Goal: Find specific page/section: Find specific page/section

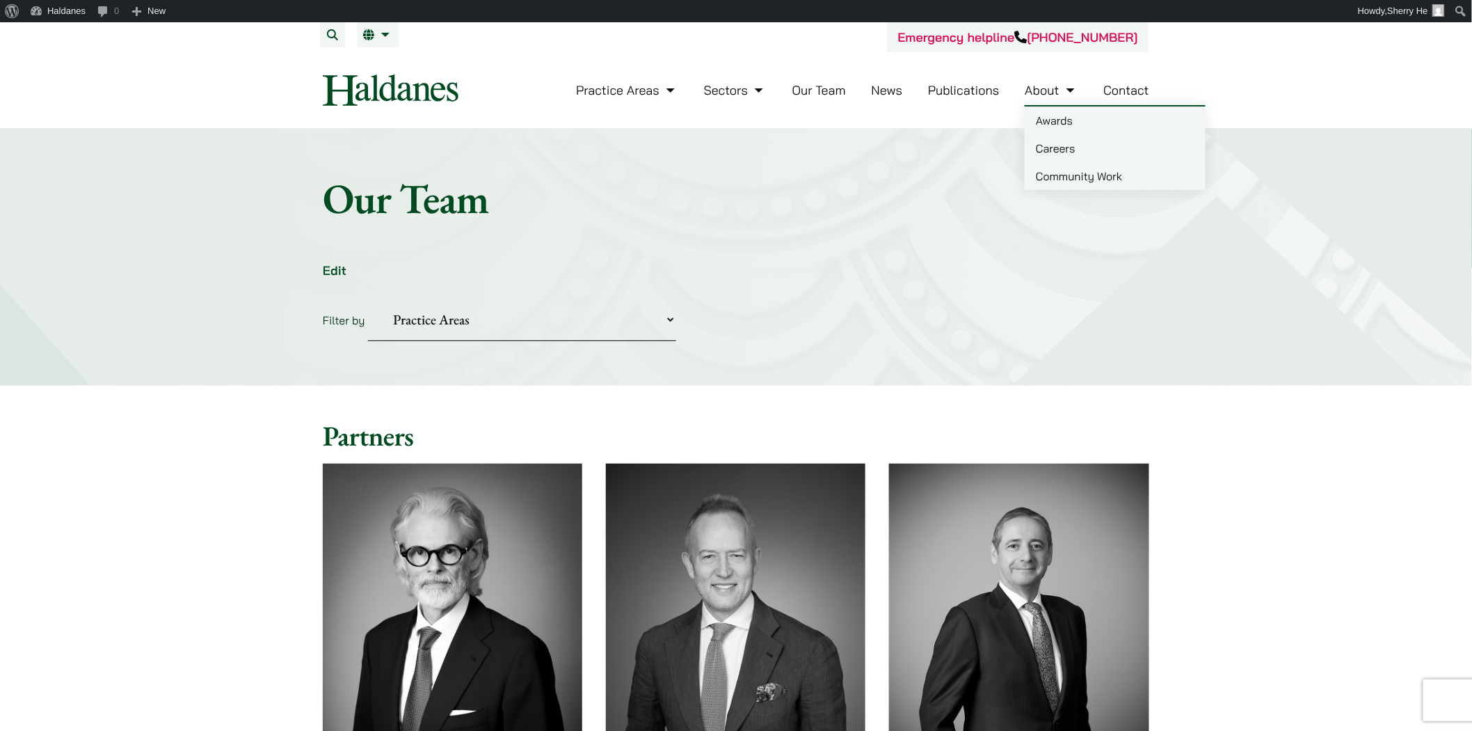
click at [728, 117] on link "Awards" at bounding box center [1115, 120] width 181 height 28
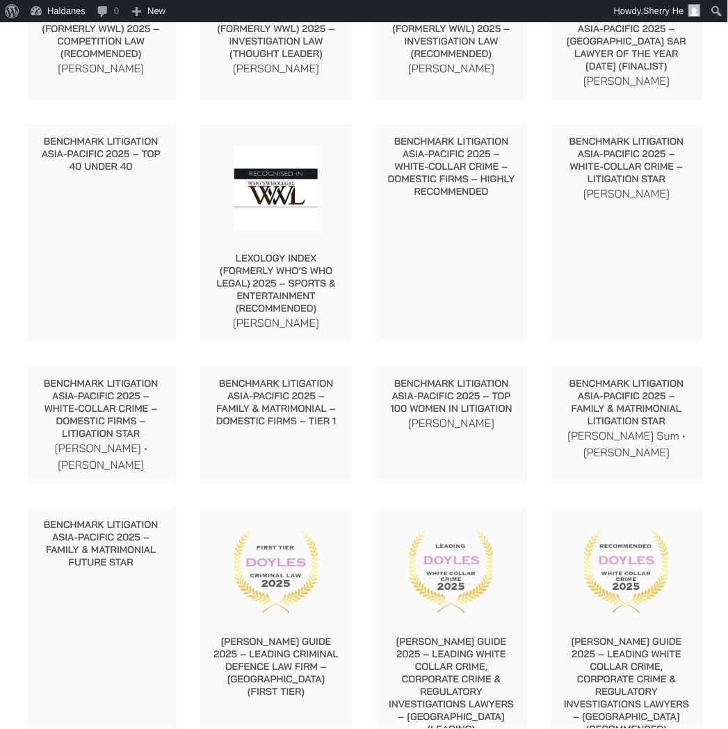
scroll to position [927, 0]
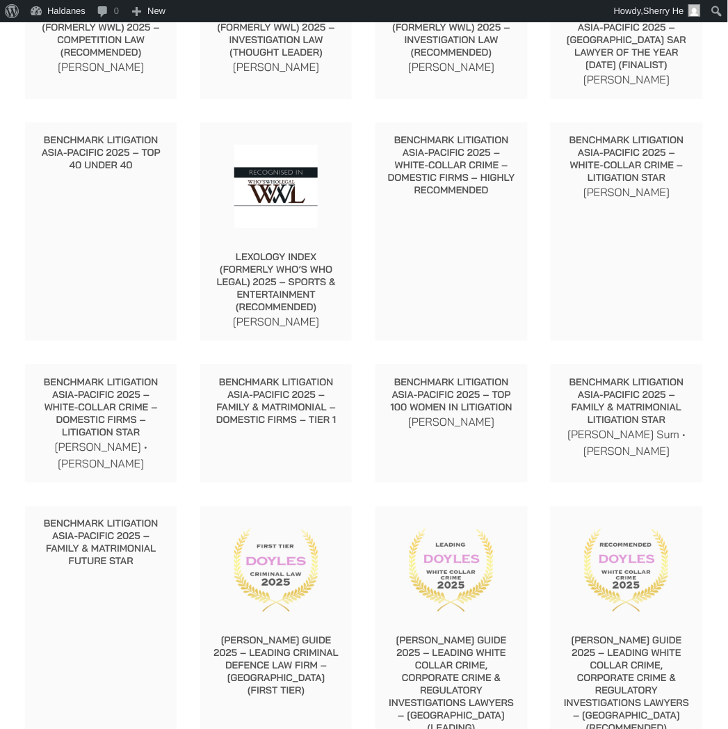
click at [134, 532] on p "Benchmark Litigation Asia-Pacific 2025 – Family & Matrimonial Future Star" at bounding box center [100, 543] width 129 height 50
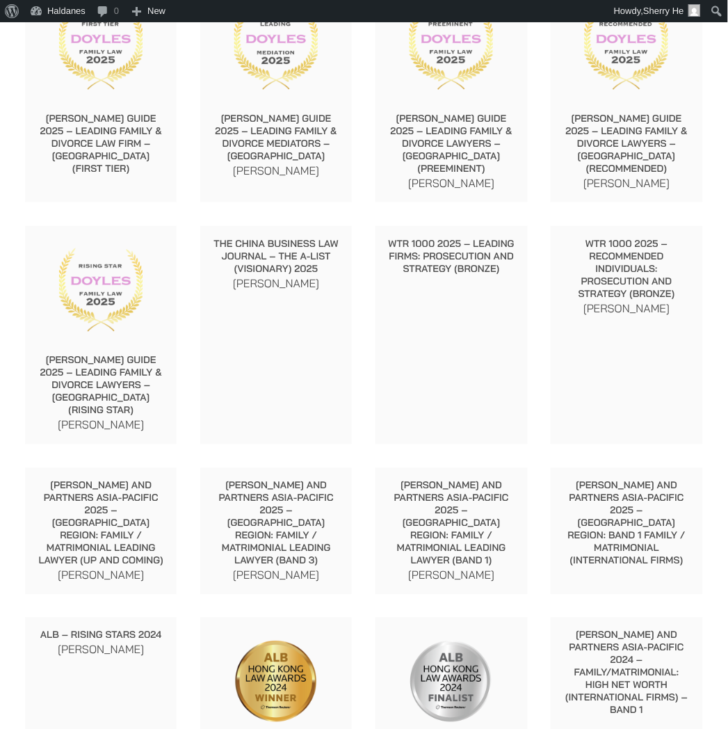
scroll to position [2047, 0]
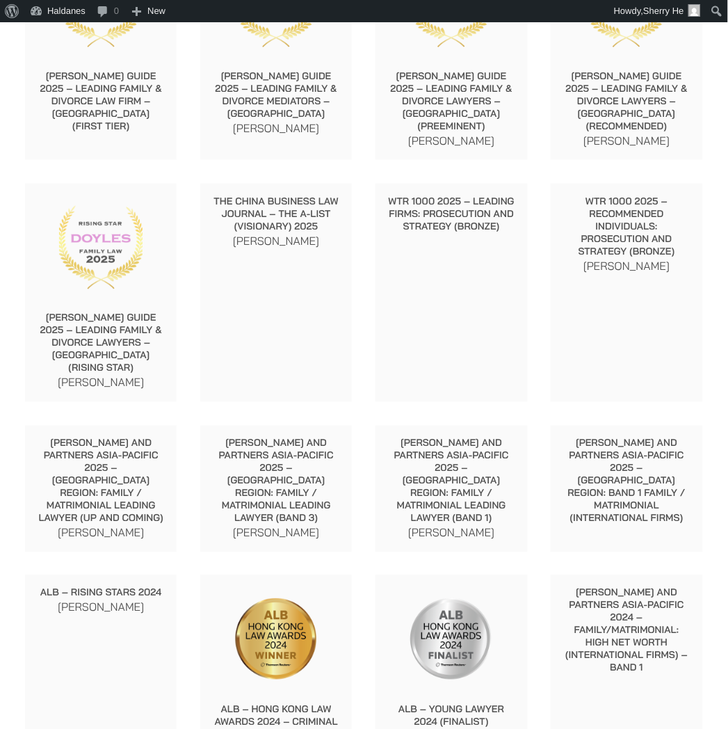
click at [283, 437] on p "[PERSON_NAME] and Partners Asia-Pacific 2025 – [GEOGRAPHIC_DATA] Region: Family…" at bounding box center [276, 481] width 129 height 88
click at [289, 525] on p "[PERSON_NAME]" at bounding box center [276, 533] width 129 height 17
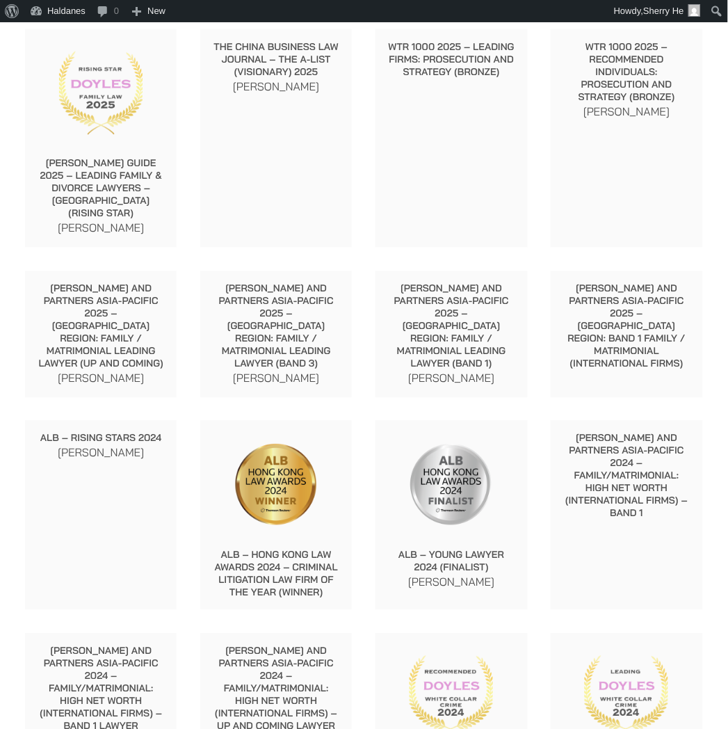
scroll to position [2279, 0]
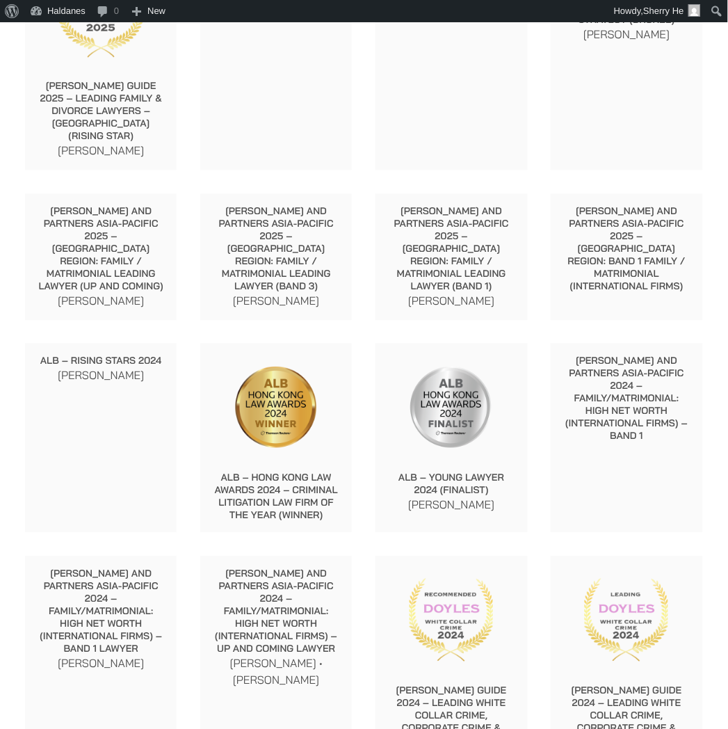
click at [244, 568] on p "[PERSON_NAME] and Partners Asia-Pacific 2024 – Family/Matrimonial: High Net Wor…" at bounding box center [276, 612] width 129 height 88
click at [285, 574] on div "[PERSON_NAME] and Partners Asia-Pacific 2024 – Family/Matrimonial: High Net Wor…" at bounding box center [276, 628] width 152 height 143
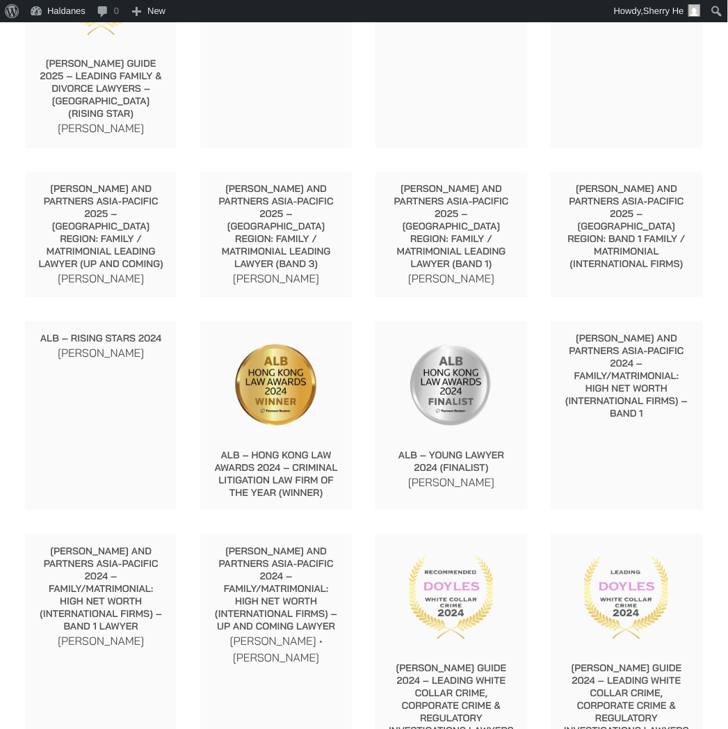
scroll to position [2356, 0]
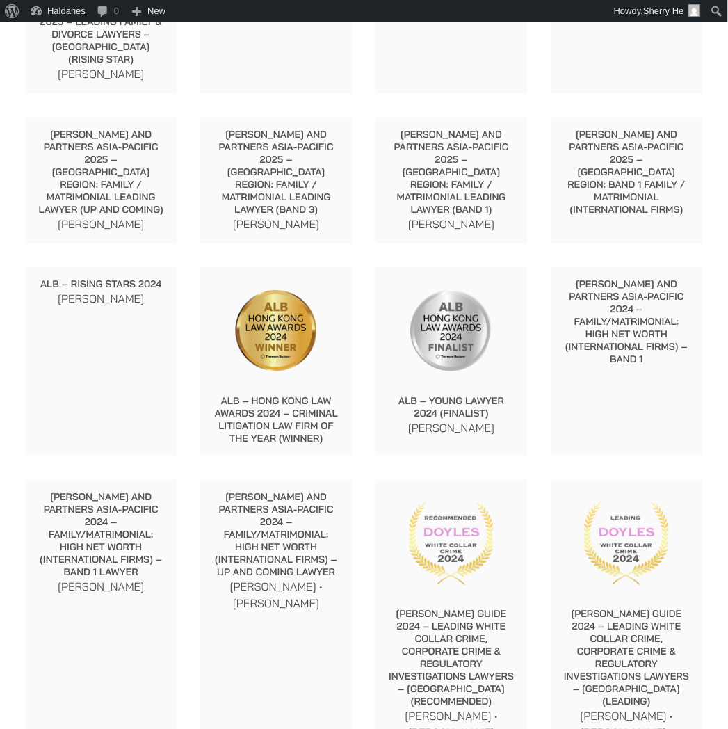
click at [328, 491] on p "[PERSON_NAME] and Partners Asia-Pacific 2024 – Family/Matrimonial: High Net Wor…" at bounding box center [276, 535] width 129 height 88
click at [319, 578] on p "[PERSON_NAME] • [PERSON_NAME]" at bounding box center [276, 594] width 129 height 33
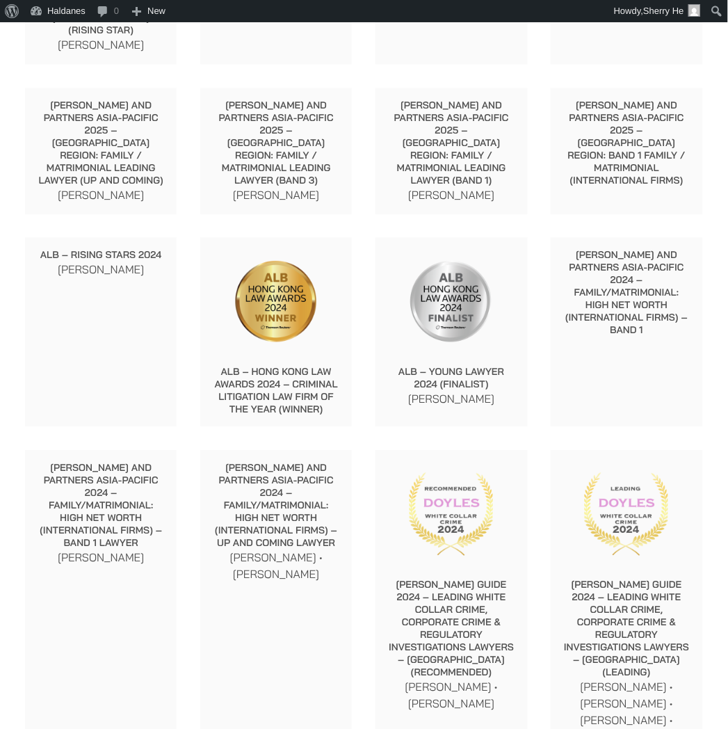
scroll to position [2433, 0]
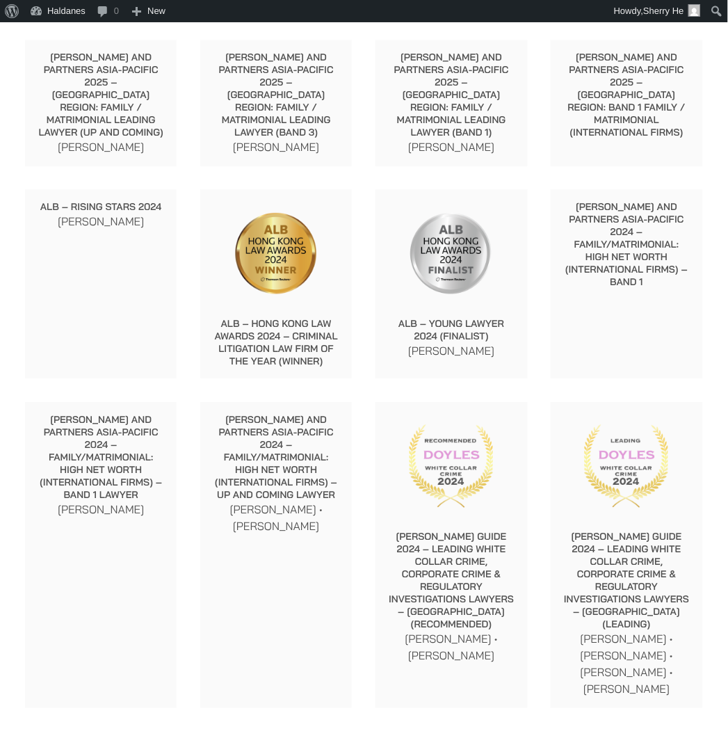
click at [425, 422] on div at bounding box center [452, 460] width 152 height 117
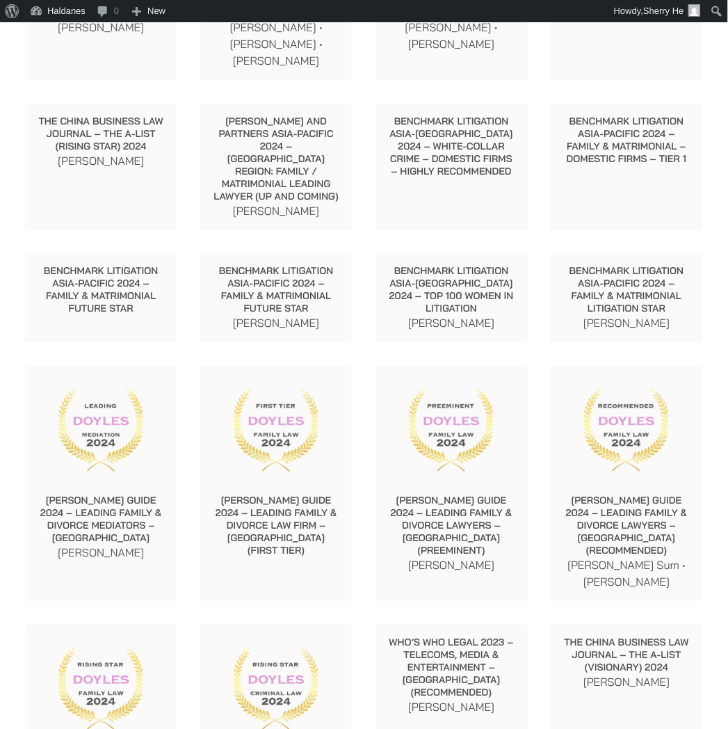
click at [491, 494] on p "[PERSON_NAME] Guide 2024 – Leading Family & Divorce Lawyers – [GEOGRAPHIC_DATA]…" at bounding box center [451, 525] width 129 height 63
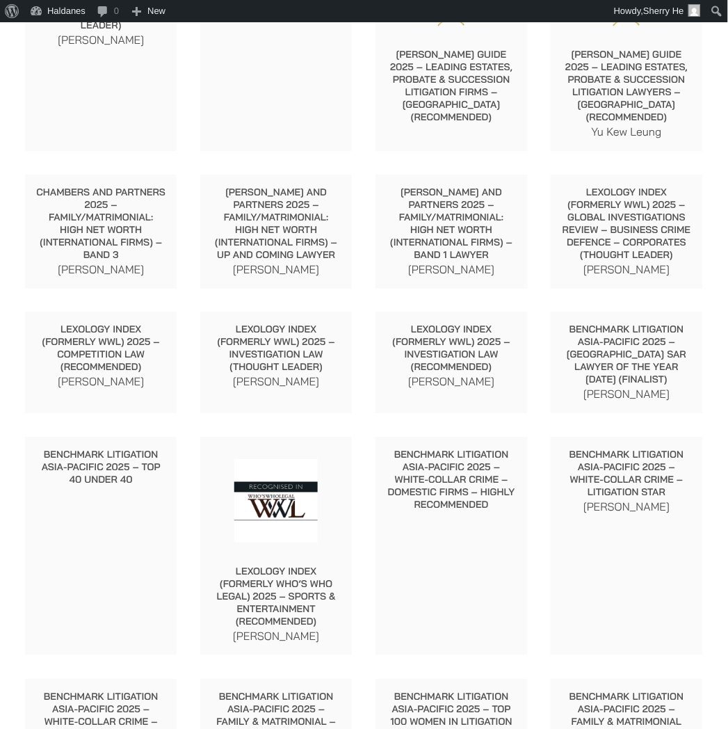
scroll to position [815, 0]
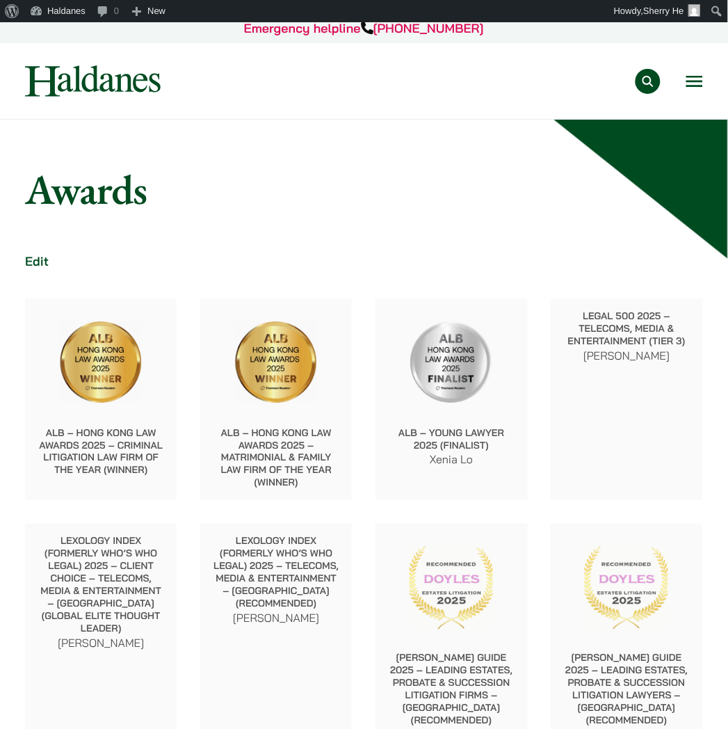
scroll to position [0, 0]
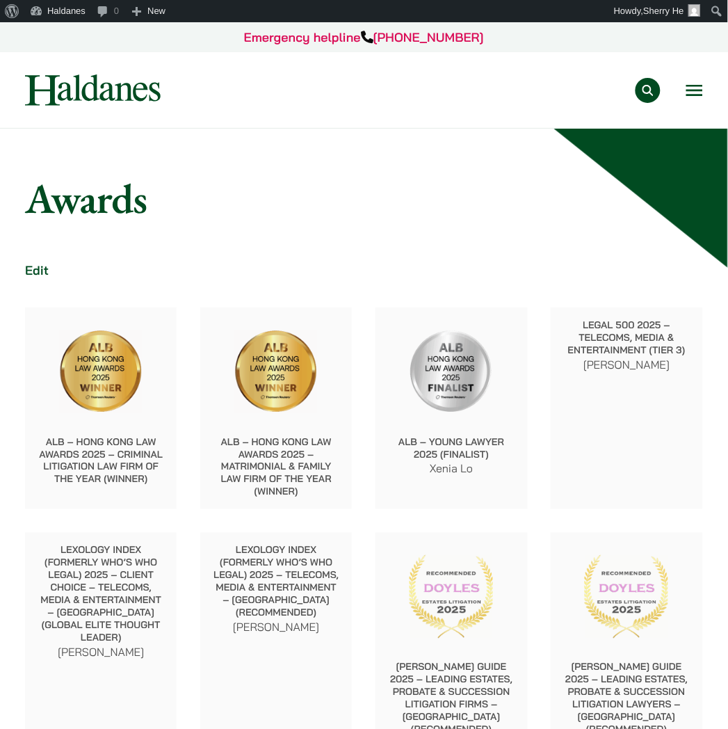
click at [696, 88] on button "Open menu" at bounding box center [695, 90] width 17 height 11
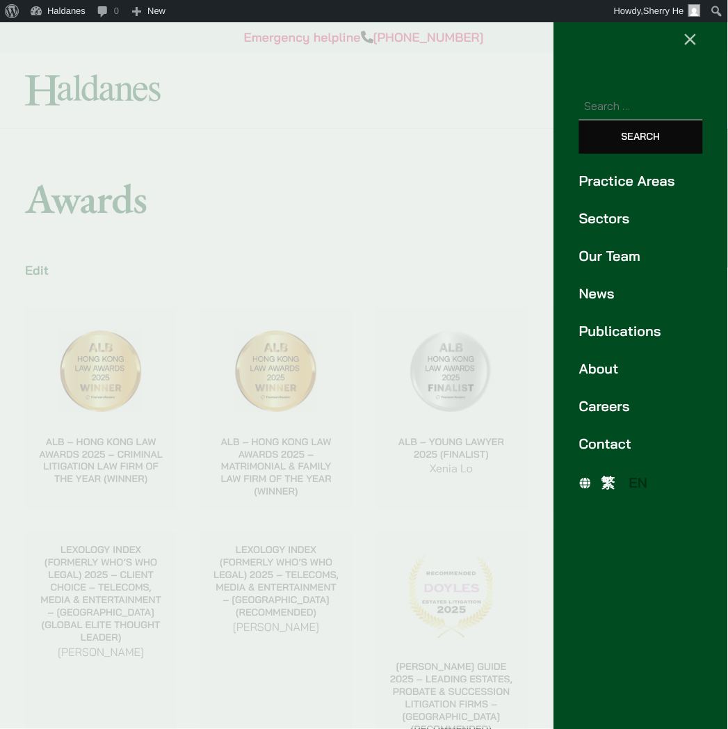
click at [612, 246] on link "Our Team" at bounding box center [642, 256] width 124 height 21
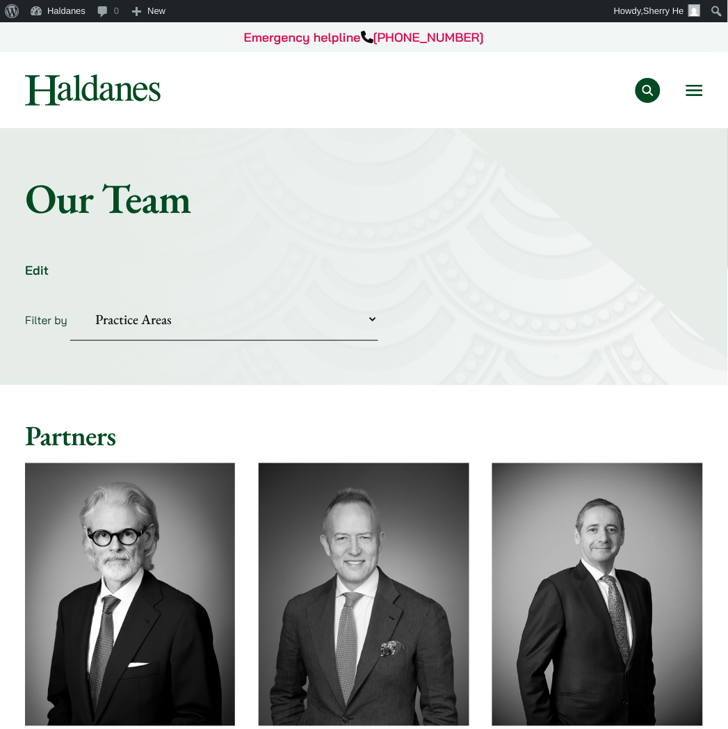
drag, startPoint x: 0, startPoint y: 0, endPoint x: 247, endPoint y: 330, distance: 412.6
click at [247, 330] on select "Practice Areas Antitrust and Competition Civil Litigation & Dispute Resolution …" at bounding box center [224, 319] width 308 height 42
select select "divorce-and-family-law"
click at [70, 298] on select "Practice Areas Antitrust and Competition Civil Litigation & Dispute Resolution …" at bounding box center [224, 319] width 308 height 42
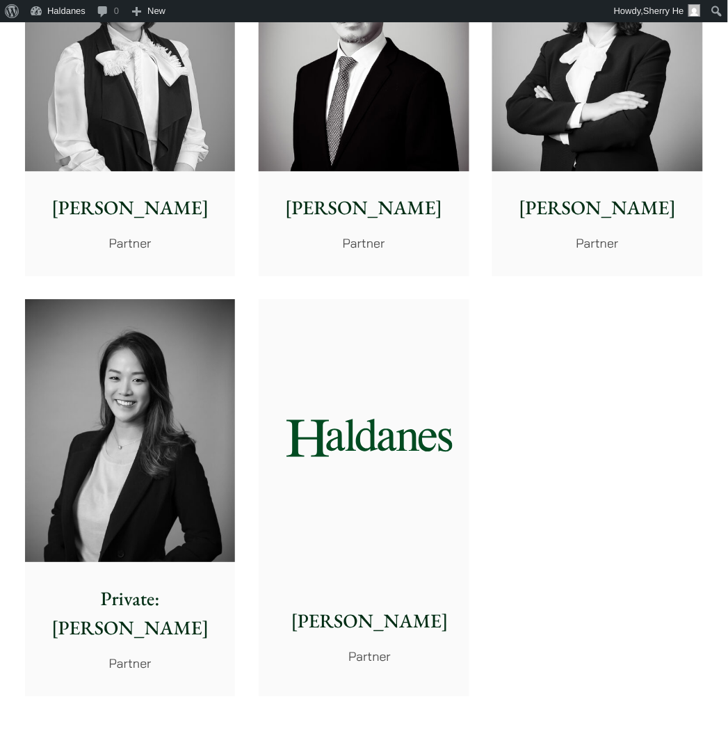
scroll to position [541, 0]
